Goal: Information Seeking & Learning: Learn about a topic

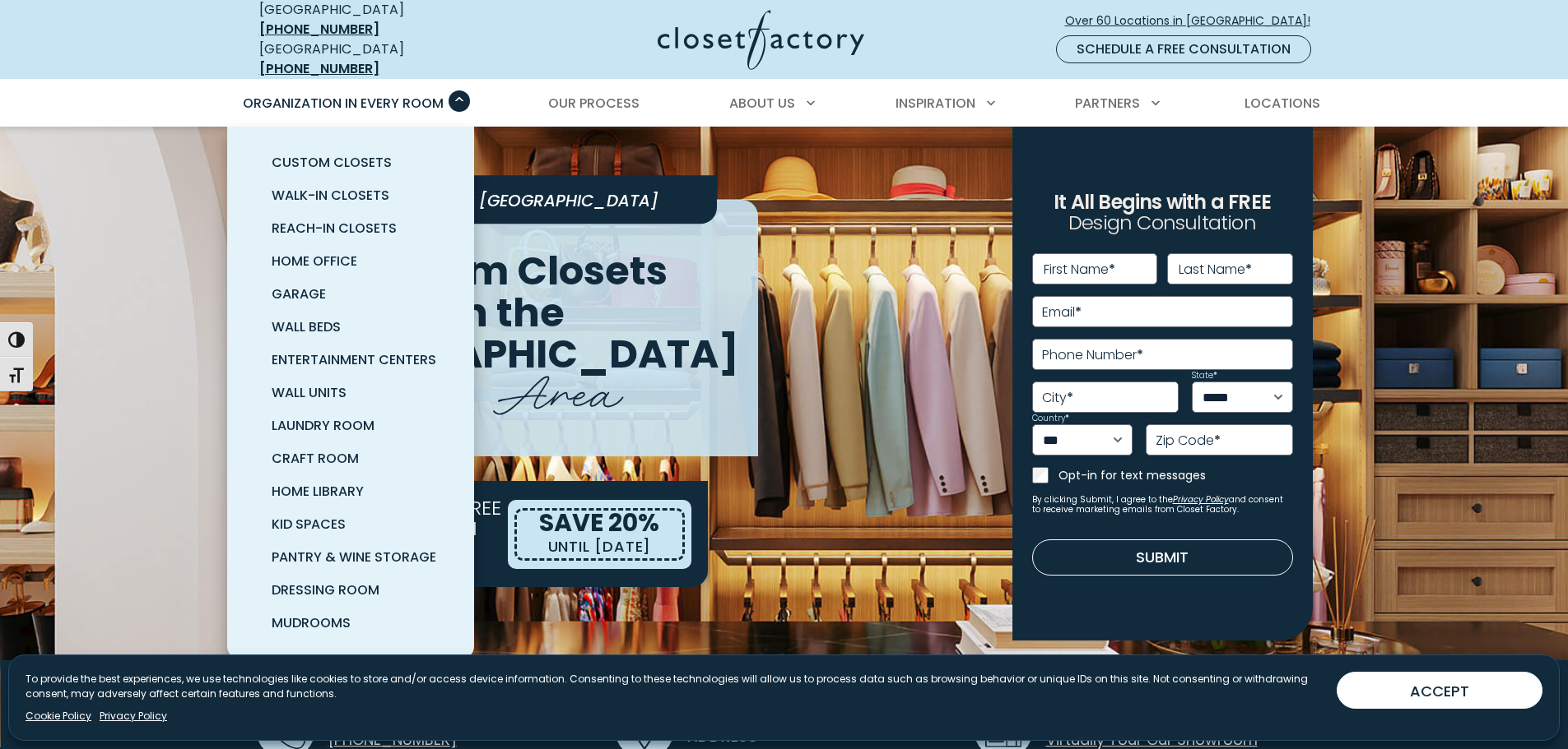
click at [459, 97] on span "Primary Menu" at bounding box center [459, 101] width 21 height 21
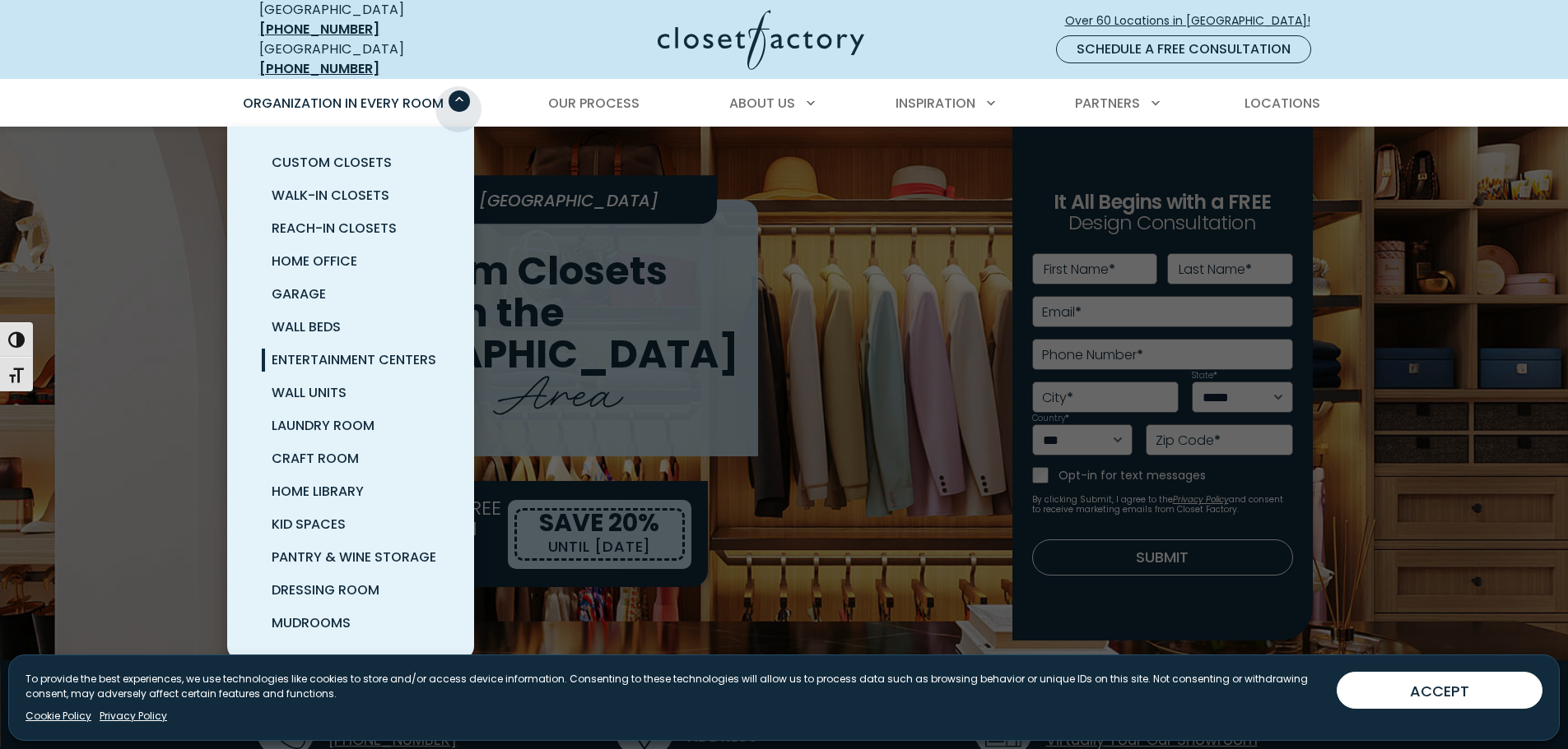
click at [418, 344] on link "Entertainment Centers" at bounding box center [370, 360] width 247 height 32
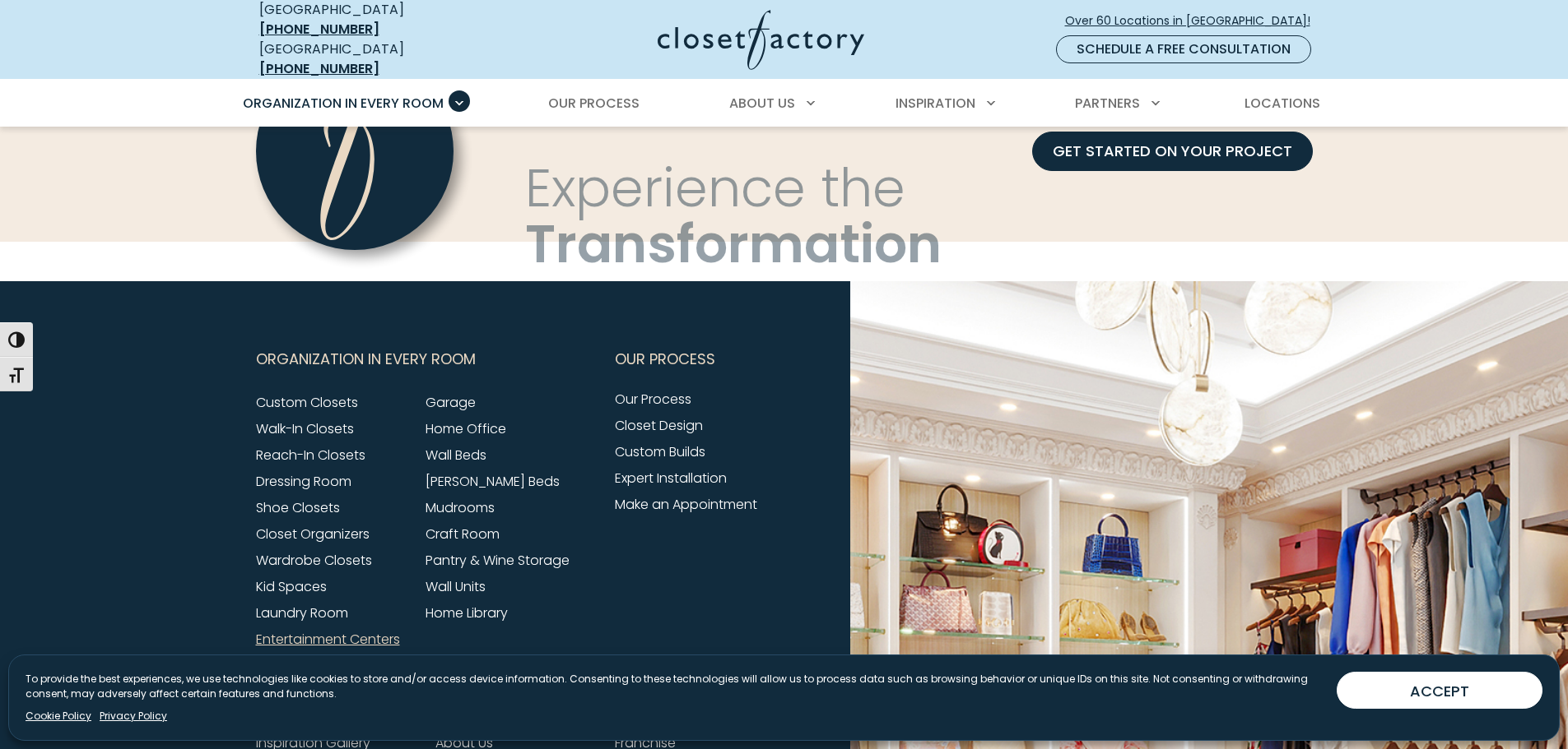
scroll to position [5203, 0]
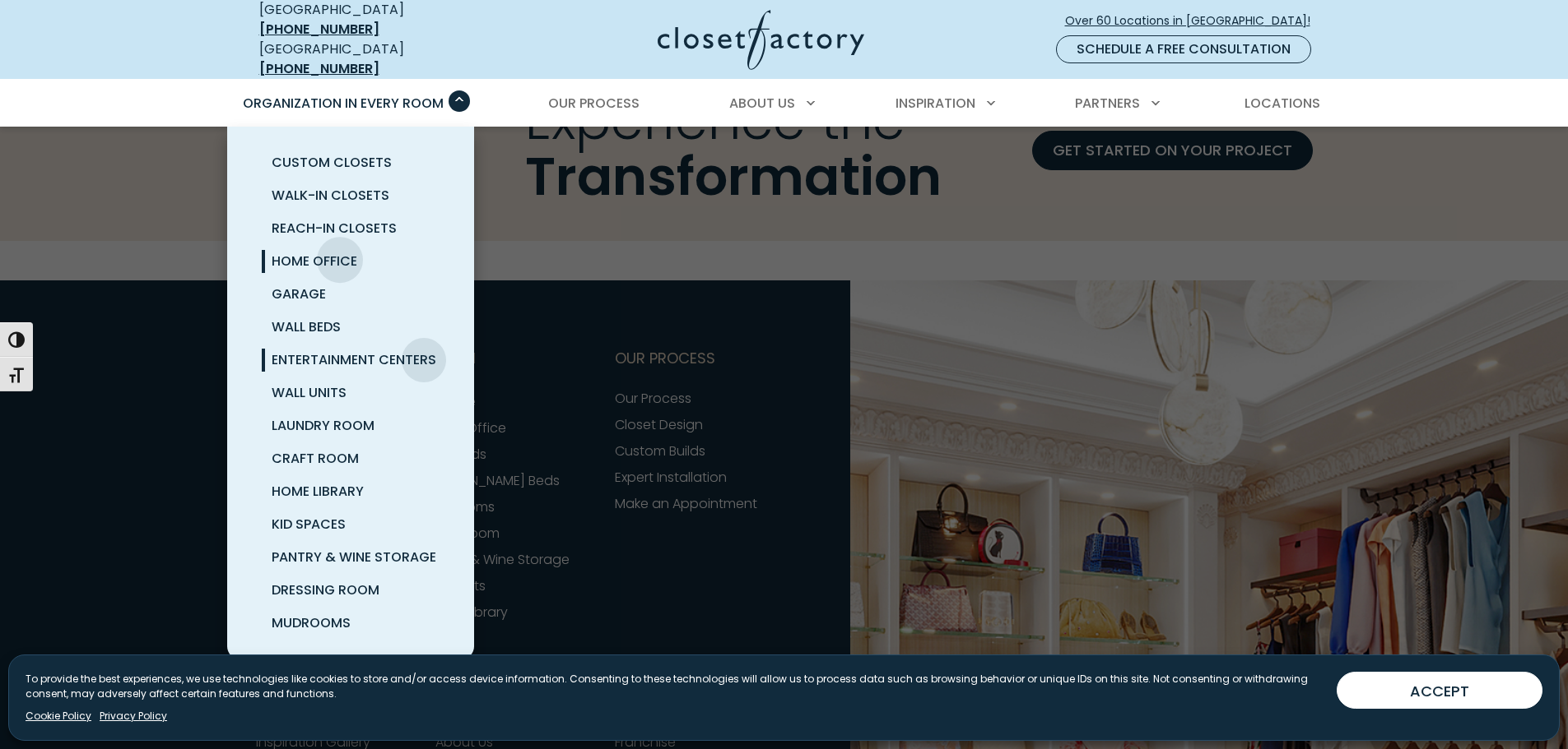
click at [340, 251] on span "Home Office" at bounding box center [314, 261] width 86 height 19
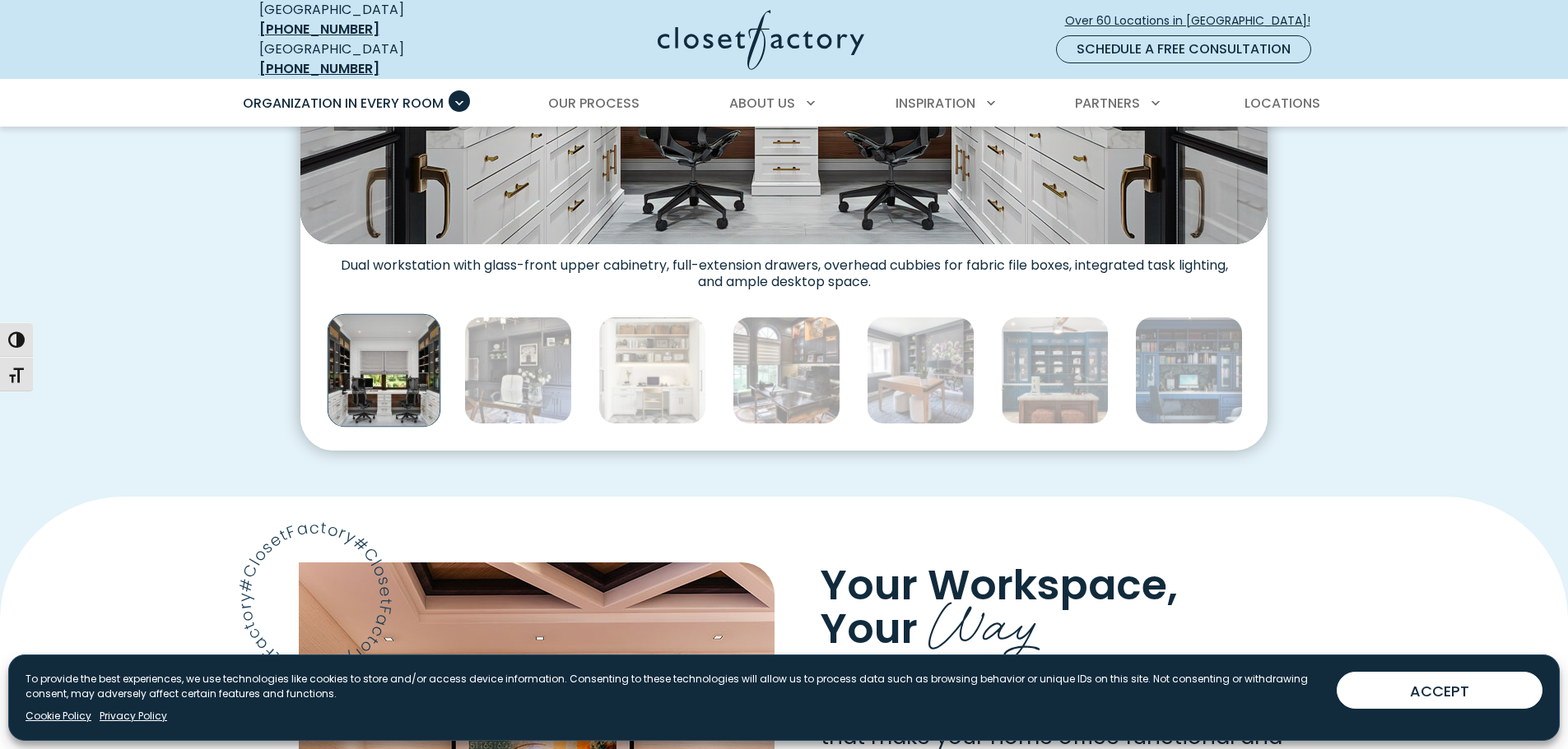
scroll to position [905, 0]
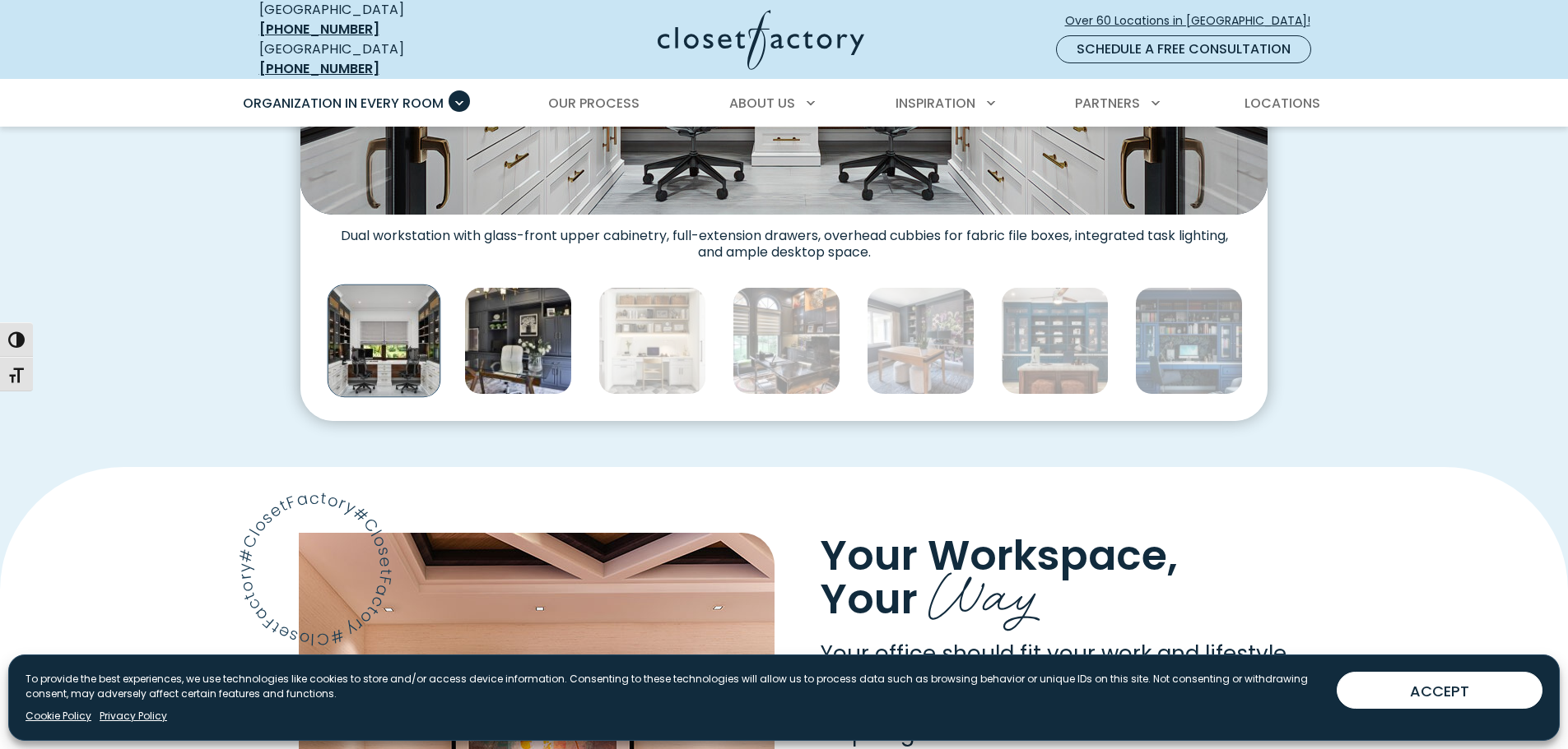
click at [549, 348] on img "Thumbnail Gallery" at bounding box center [518, 341] width 108 height 108
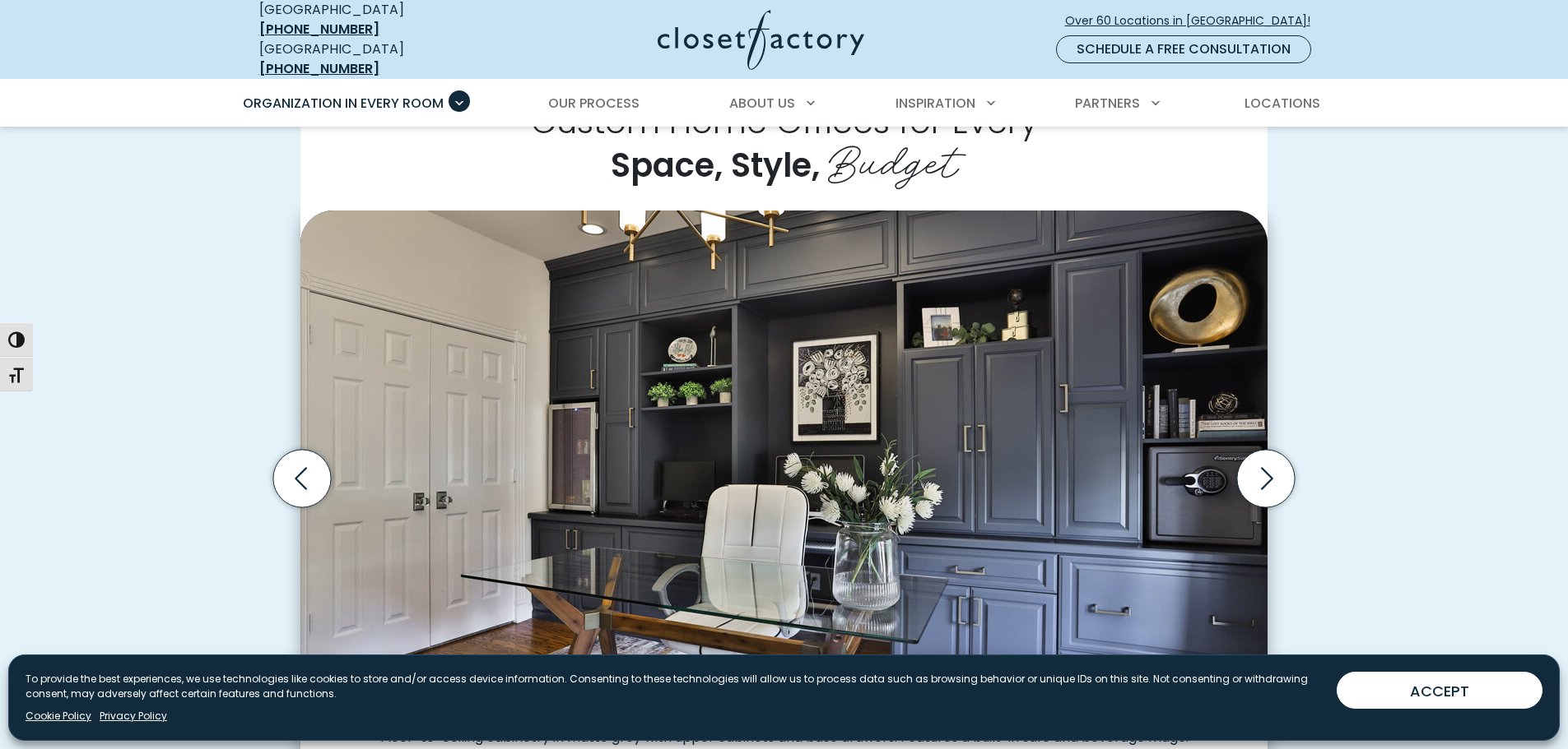
scroll to position [329, 0]
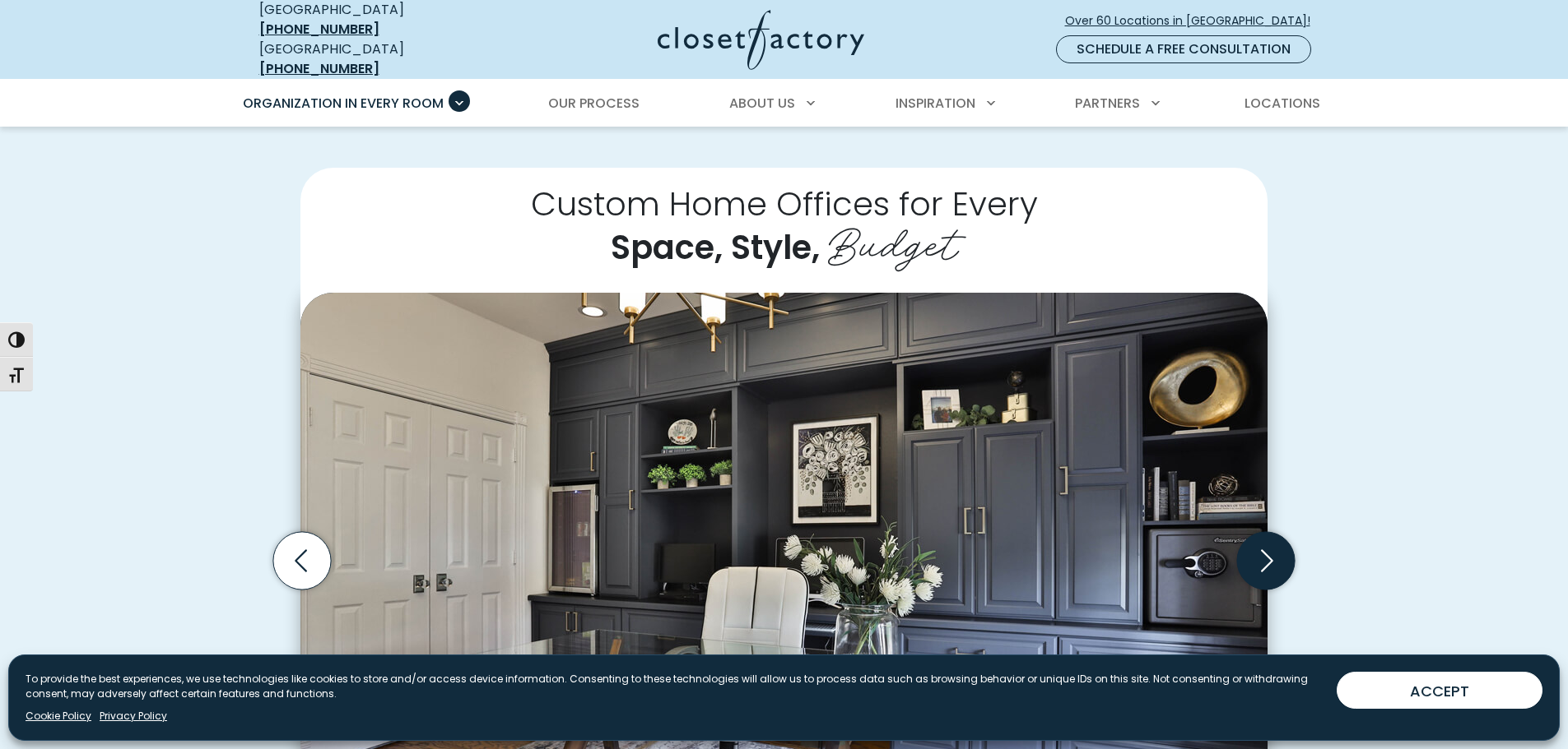
click at [1283, 557] on icon "Next slide" at bounding box center [1265, 560] width 57 height 57
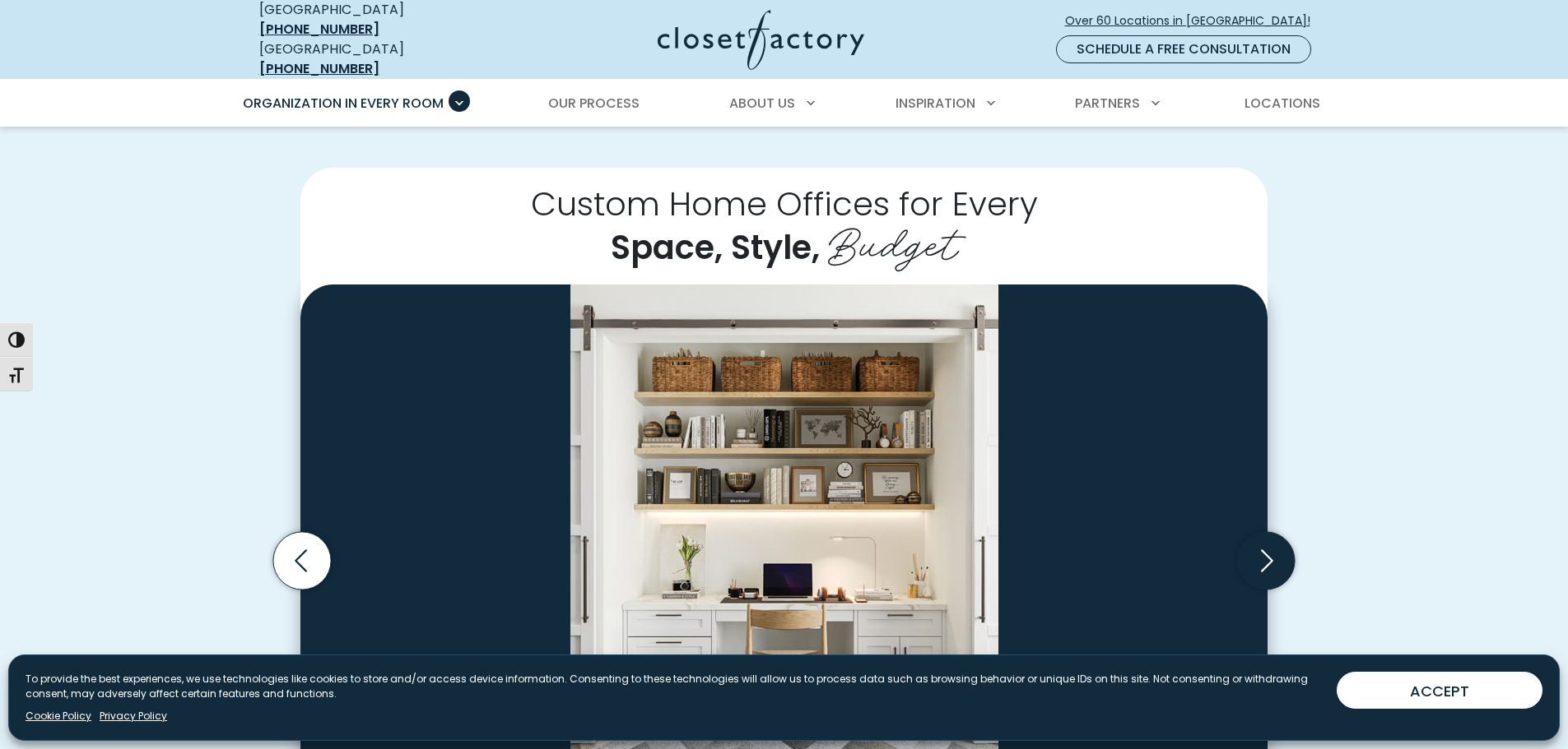
click at [1283, 557] on icon "Next slide" at bounding box center [1265, 560] width 57 height 57
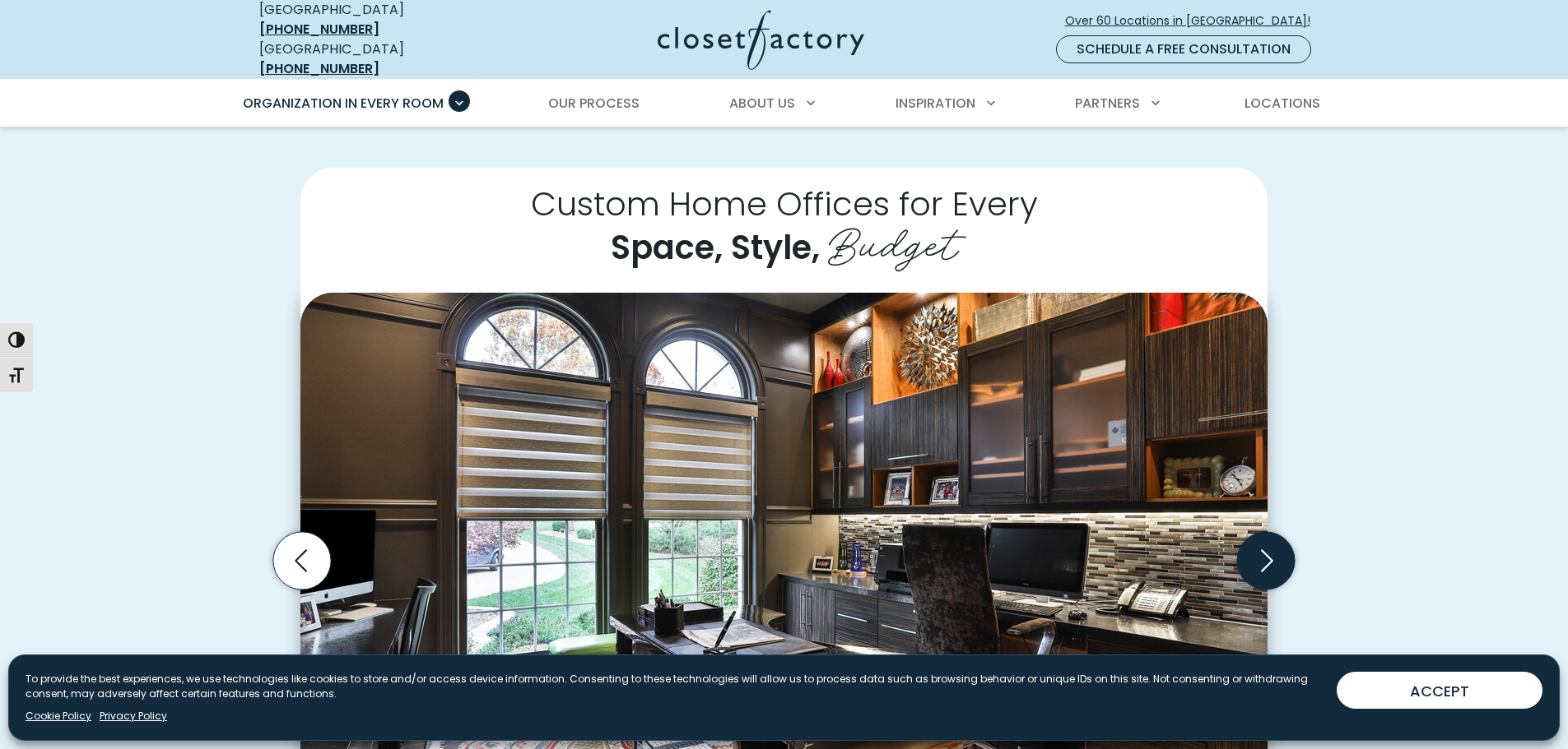
click at [1283, 557] on icon "Next slide" at bounding box center [1265, 560] width 57 height 57
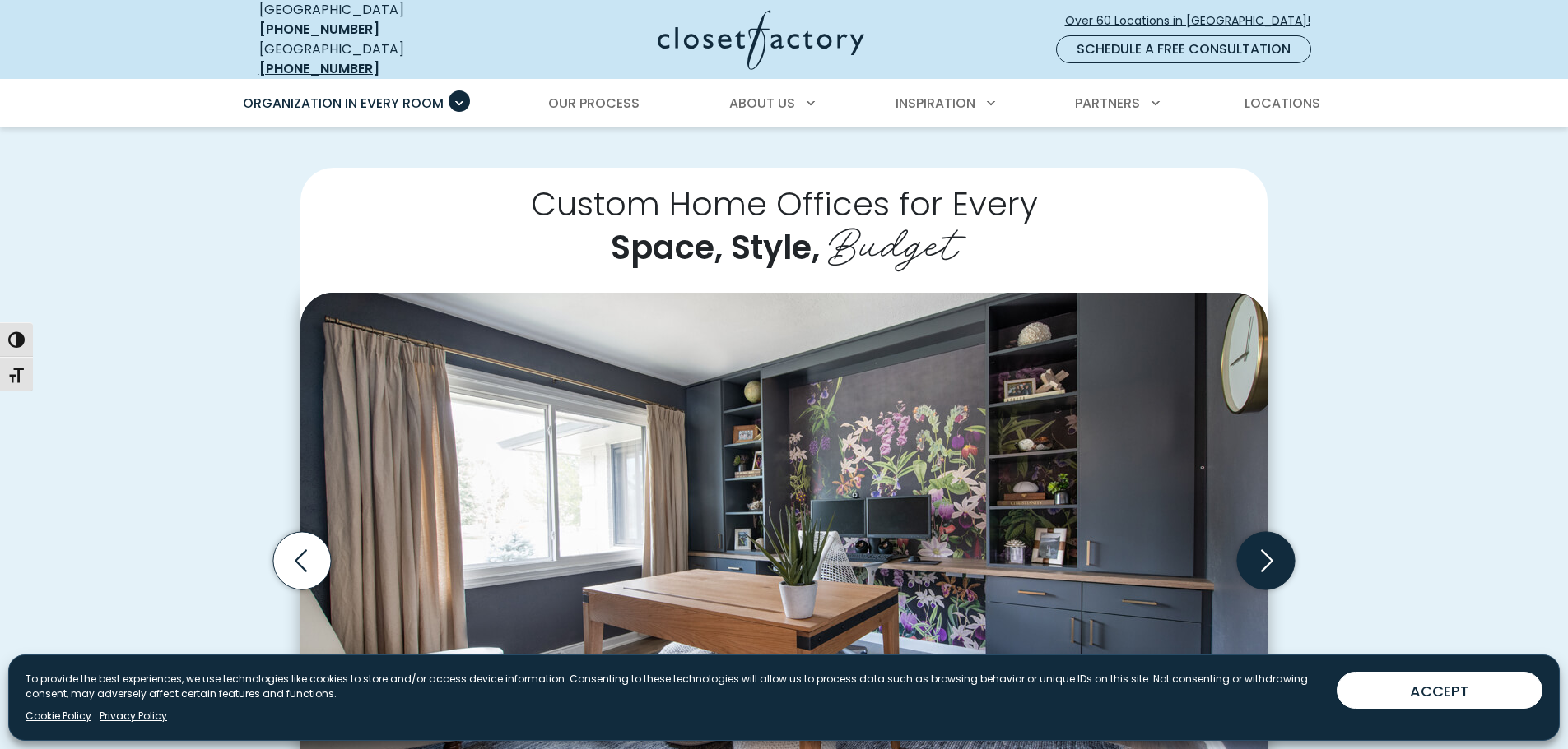
click at [1283, 557] on icon "Next slide" at bounding box center [1265, 560] width 57 height 57
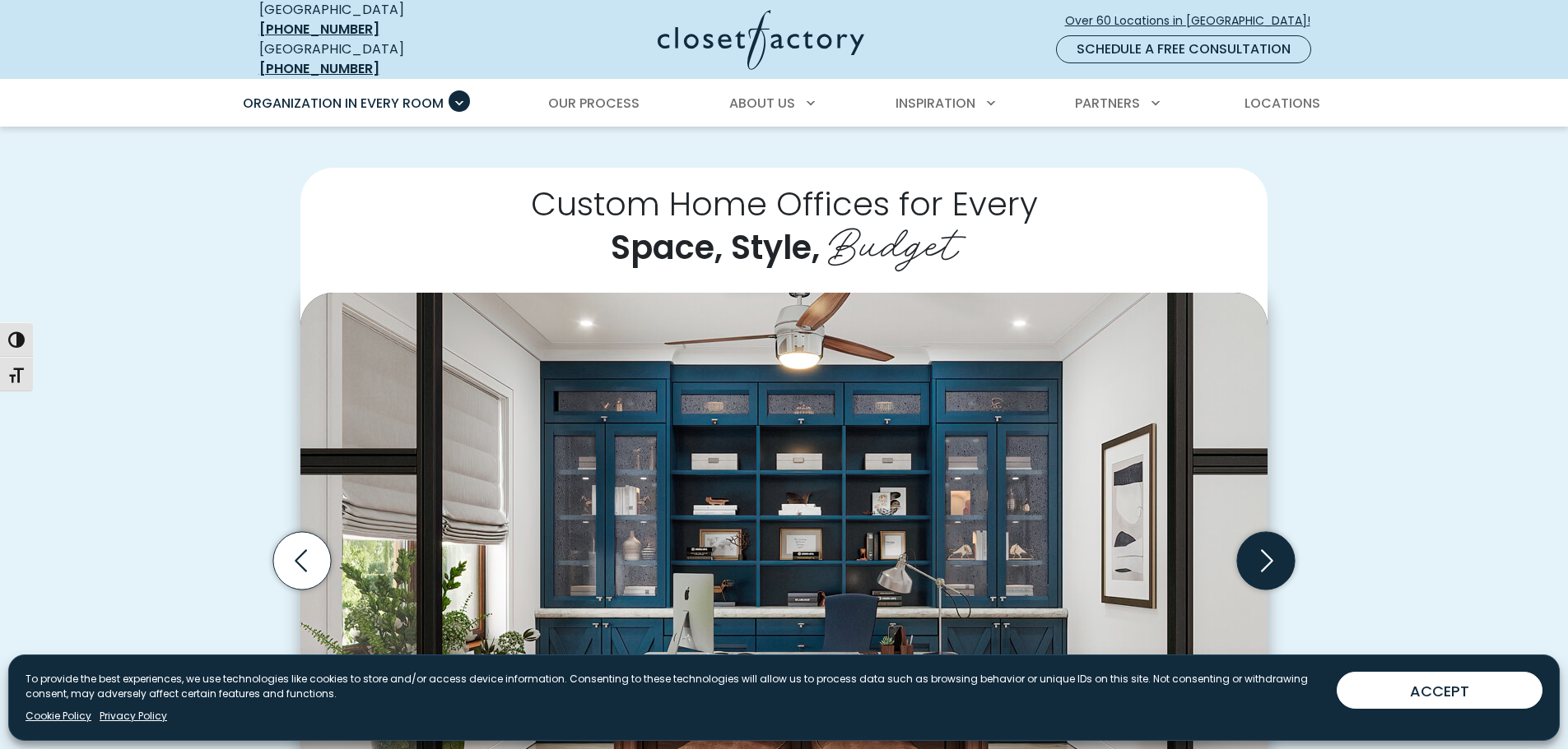
click at [1281, 557] on icon "Next slide" at bounding box center [1265, 560] width 57 height 57
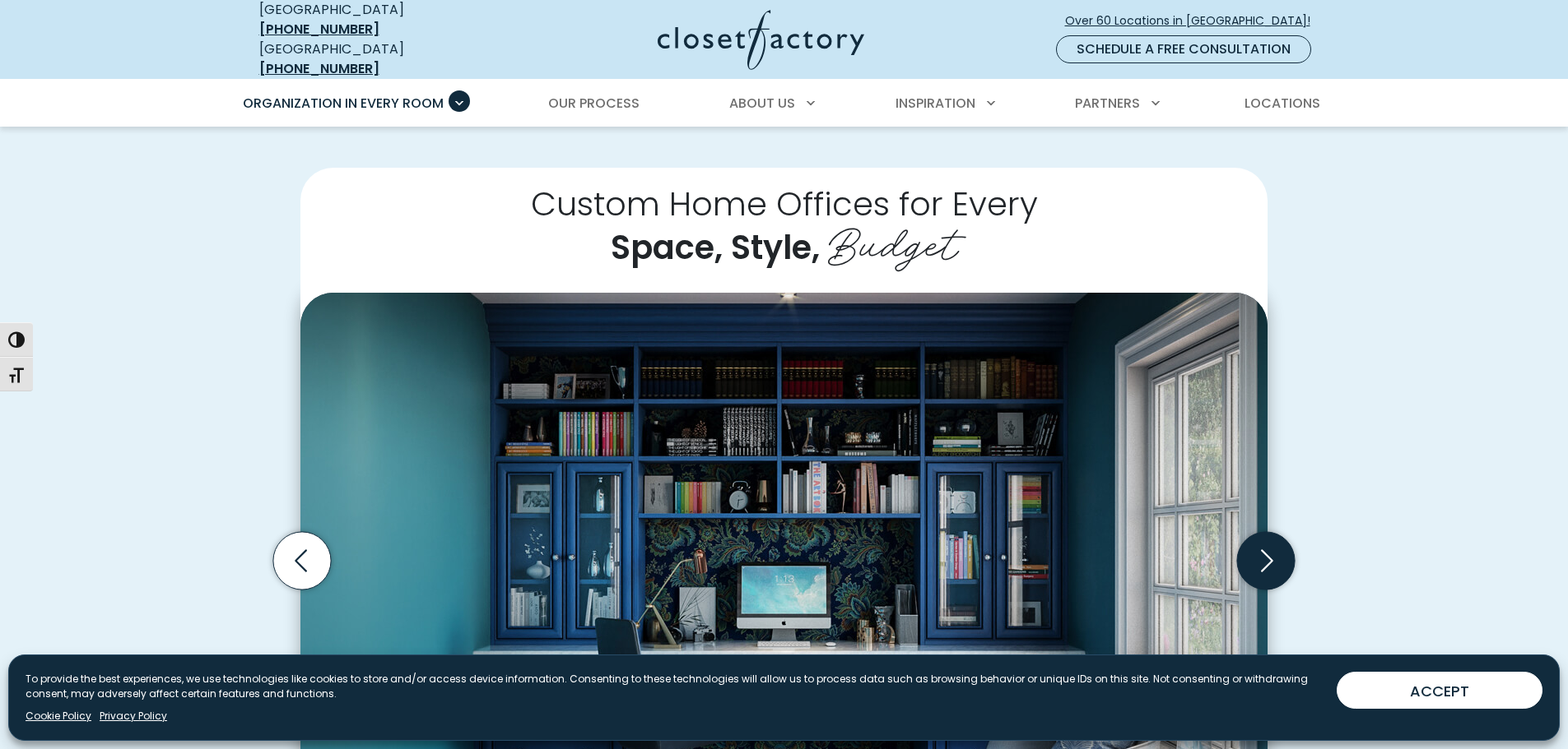
click at [1281, 557] on icon "Next slide" at bounding box center [1265, 560] width 57 height 57
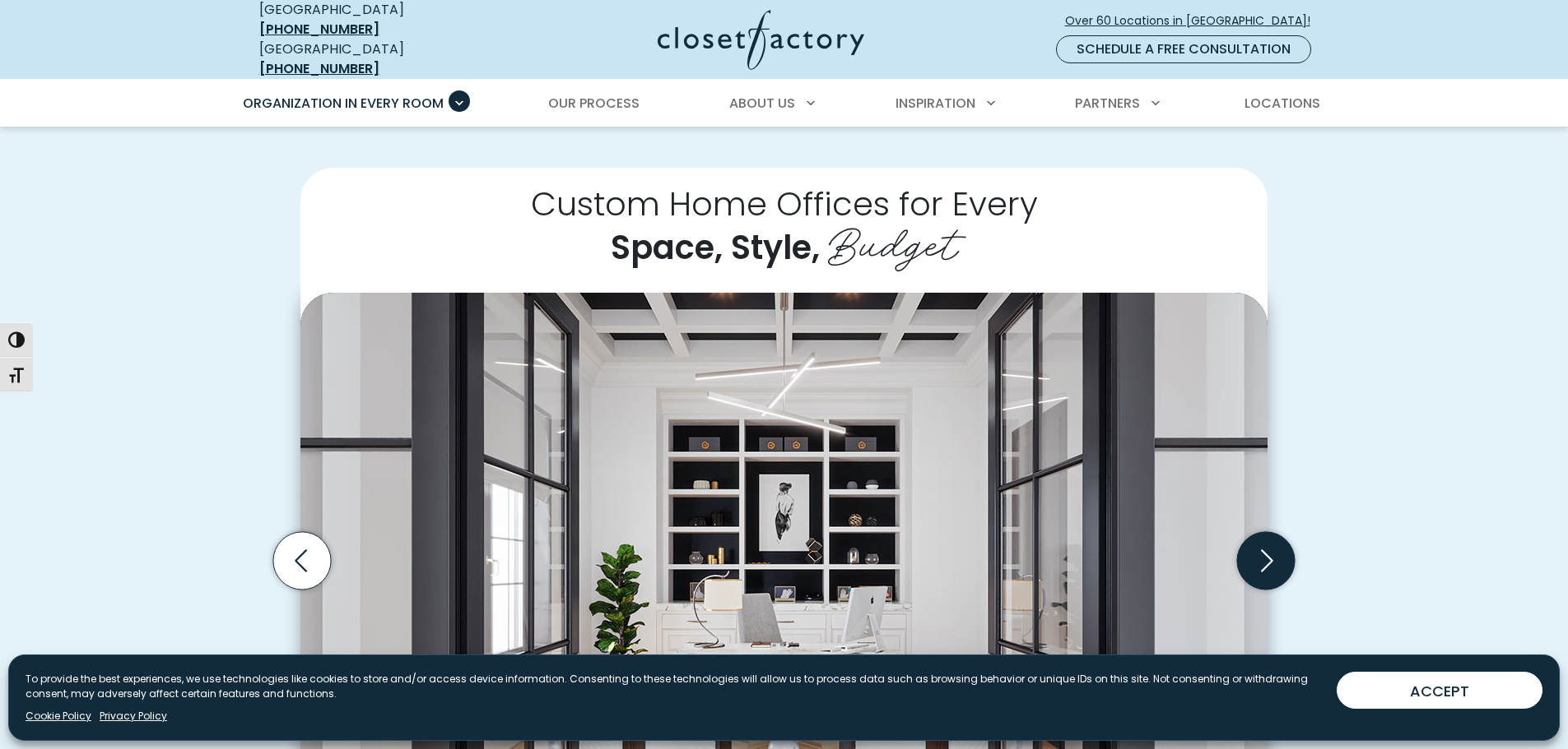
click at [1281, 557] on icon "Next slide" at bounding box center [1265, 560] width 57 height 57
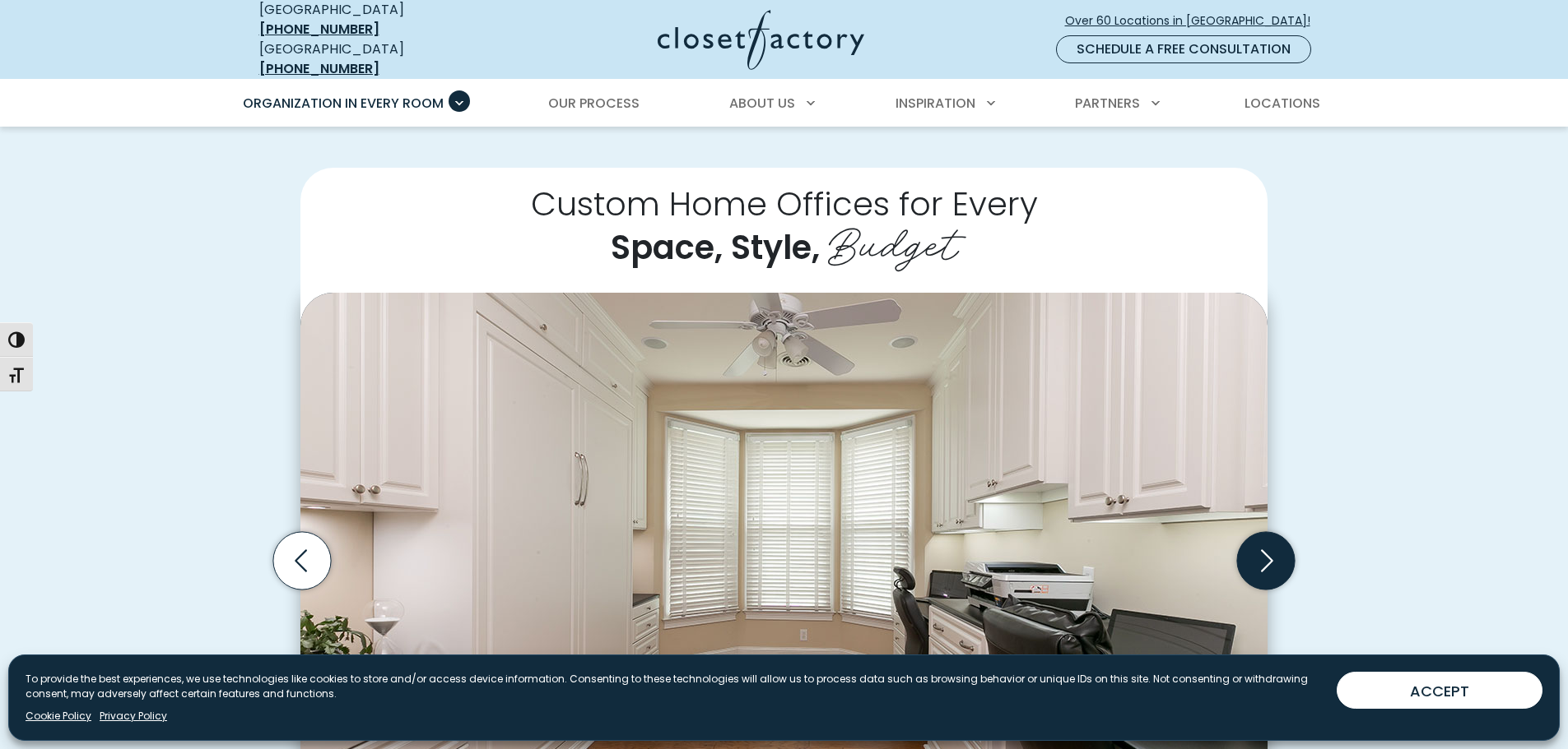
click at [1281, 557] on icon "Next slide" at bounding box center [1265, 560] width 57 height 57
